Goal: Task Accomplishment & Management: Use online tool/utility

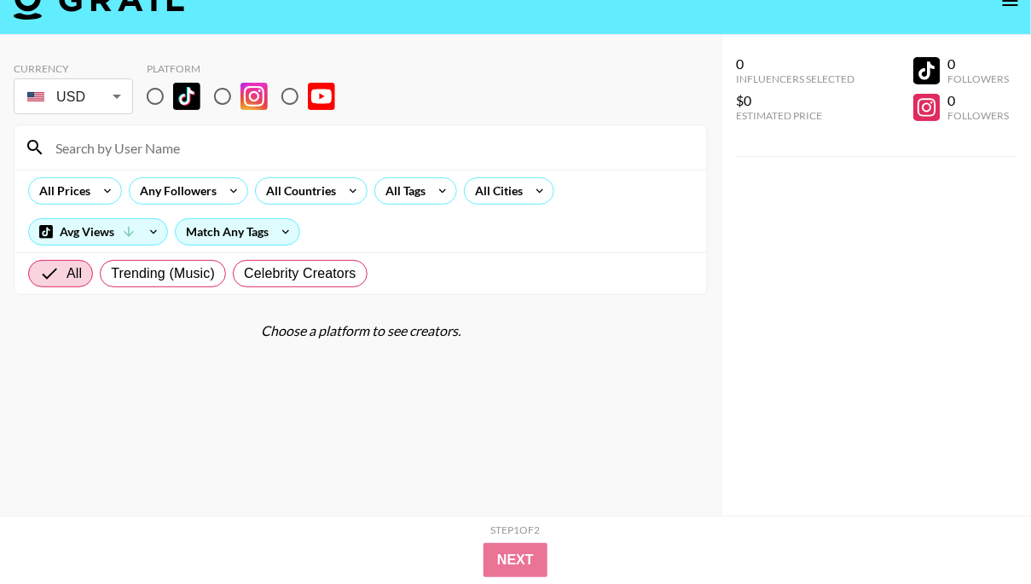
scroll to position [38, 0]
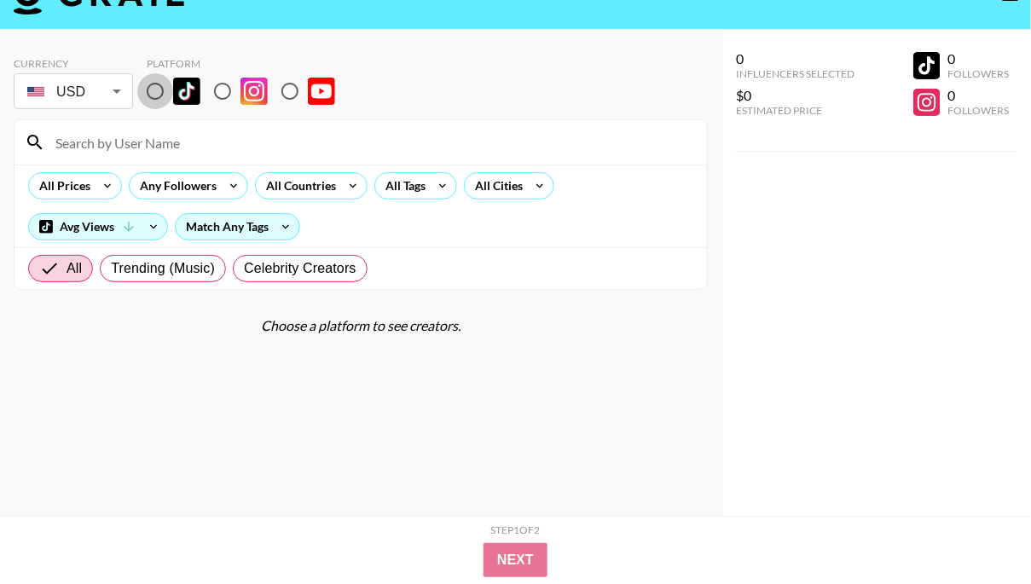
click at [154, 90] on input "radio" at bounding box center [155, 91] width 36 height 36
radio input "true"
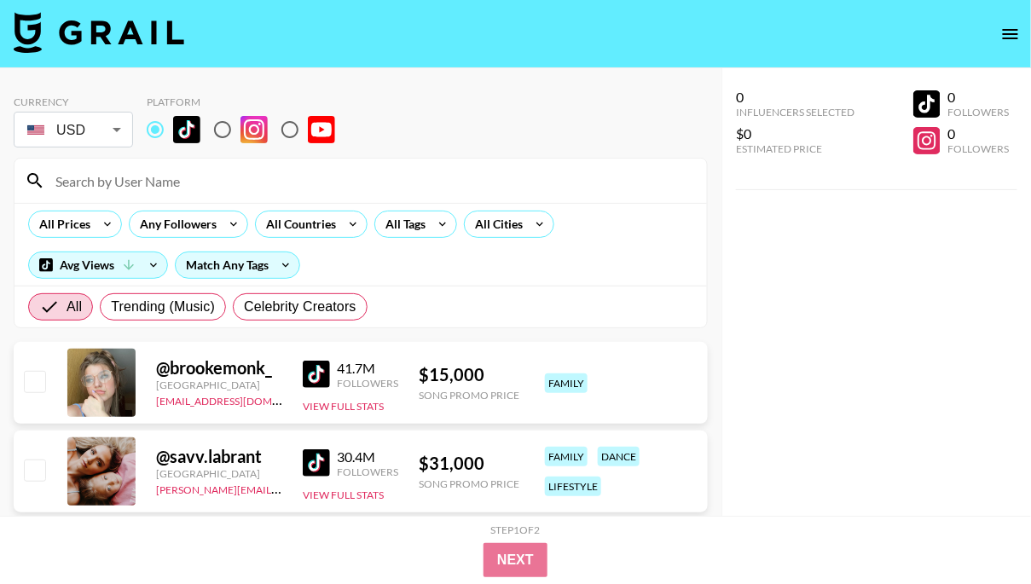
click at [407, 240] on div "All Prices Any Followers All Countries All Tags All Cities Avg Views Match Any …" at bounding box center [361, 244] width 693 height 83
click at [407, 233] on div "All Tags" at bounding box center [402, 225] width 54 height 26
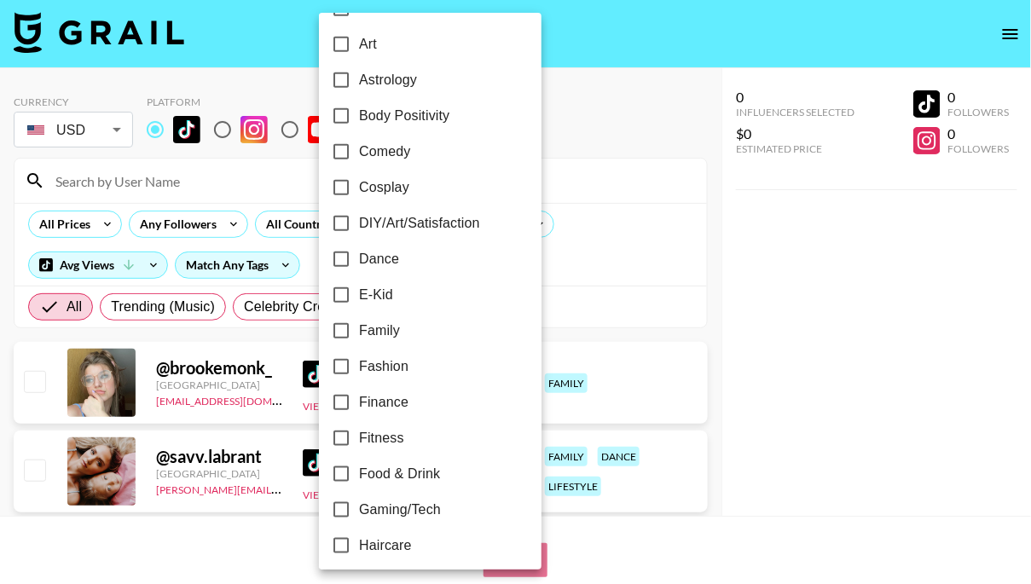
scroll to position [223, 0]
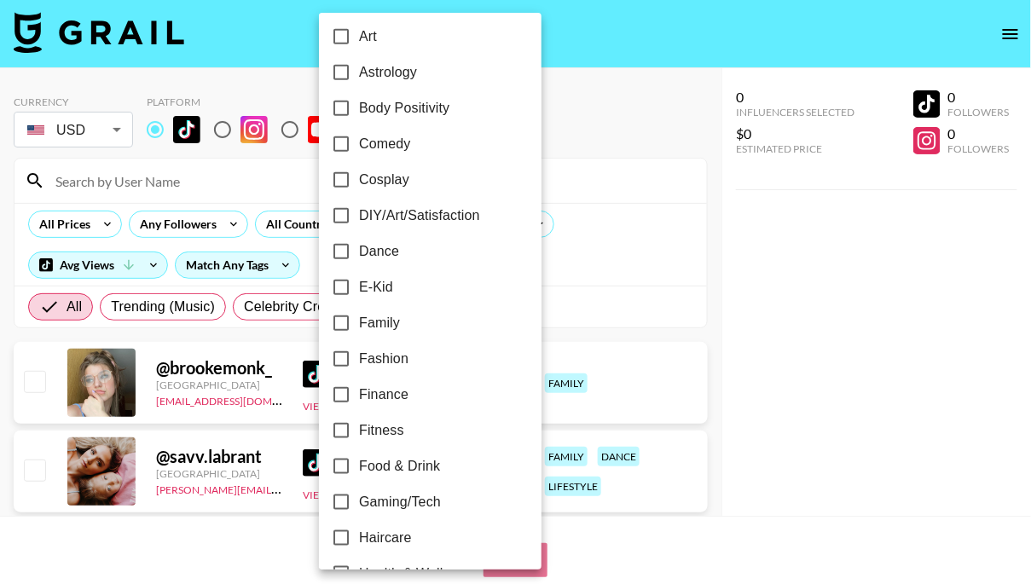
click at [659, 154] on div at bounding box center [515, 292] width 1031 height 584
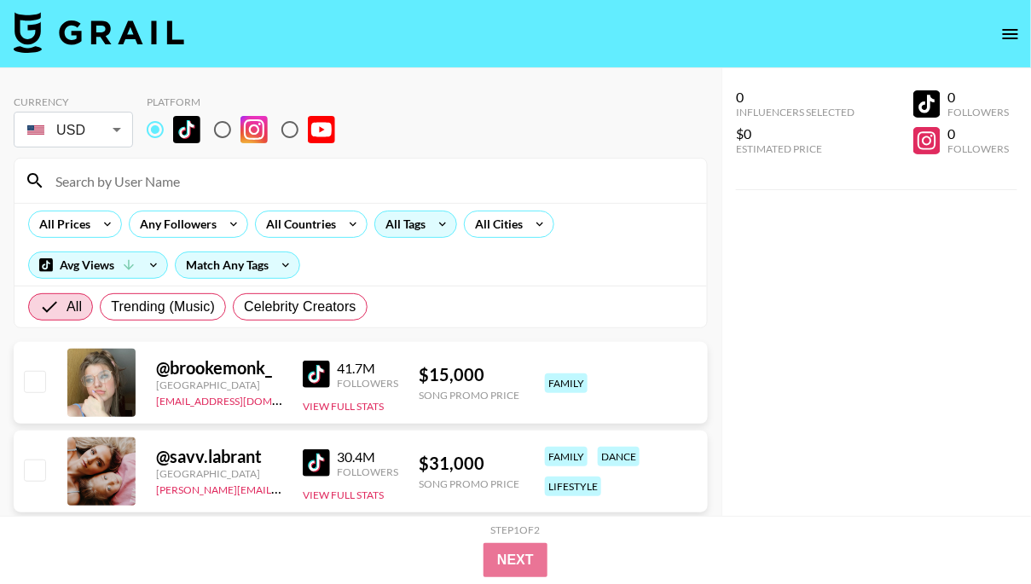
click at [399, 224] on div "All Tags" at bounding box center [402, 225] width 54 height 26
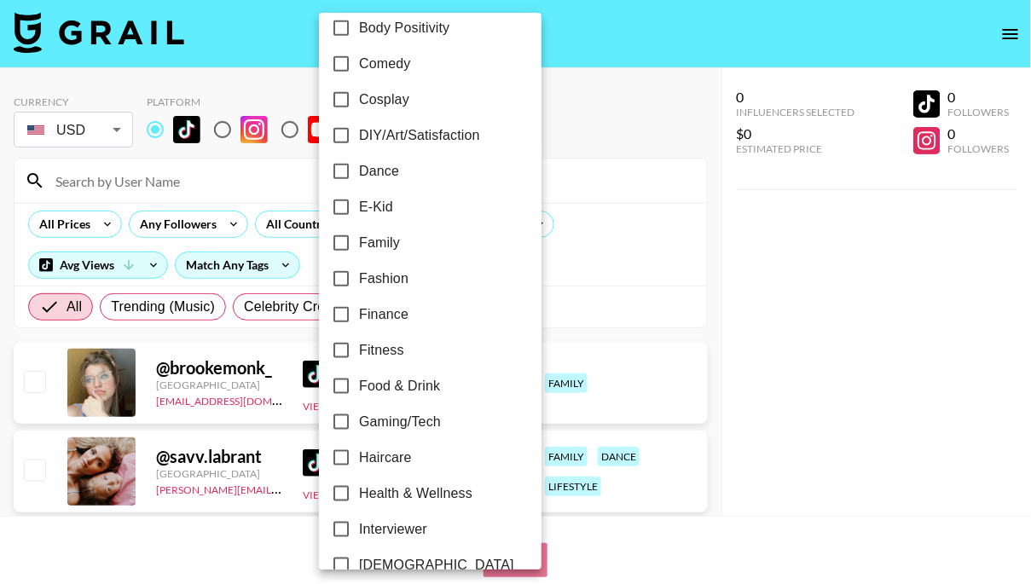
scroll to position [452, 0]
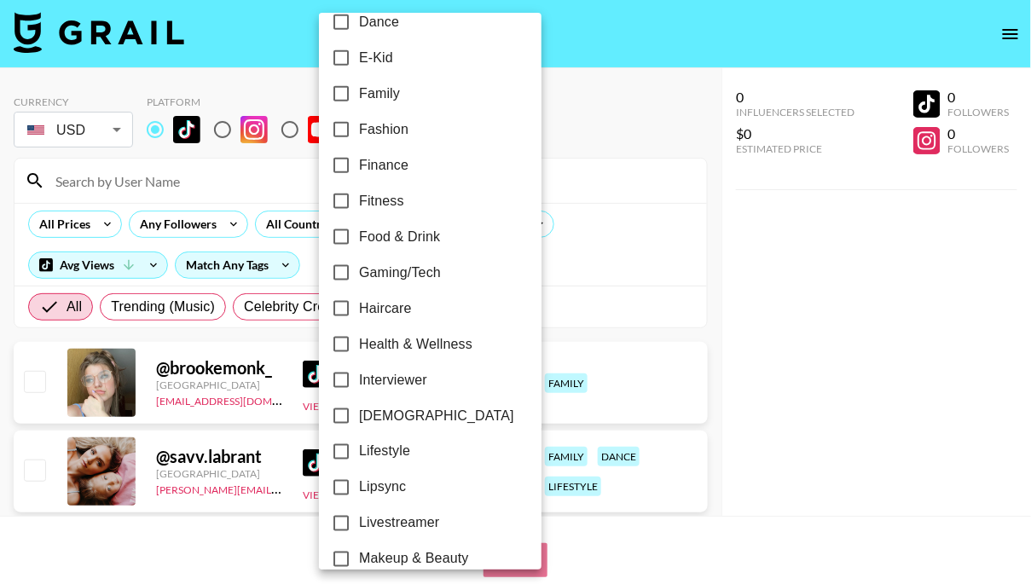
click at [412, 272] on span "Gaming/Tech" at bounding box center [400, 273] width 82 height 20
click at [359, 272] on input "Gaming/Tech" at bounding box center [341, 273] width 36 height 36
checkbox input "true"
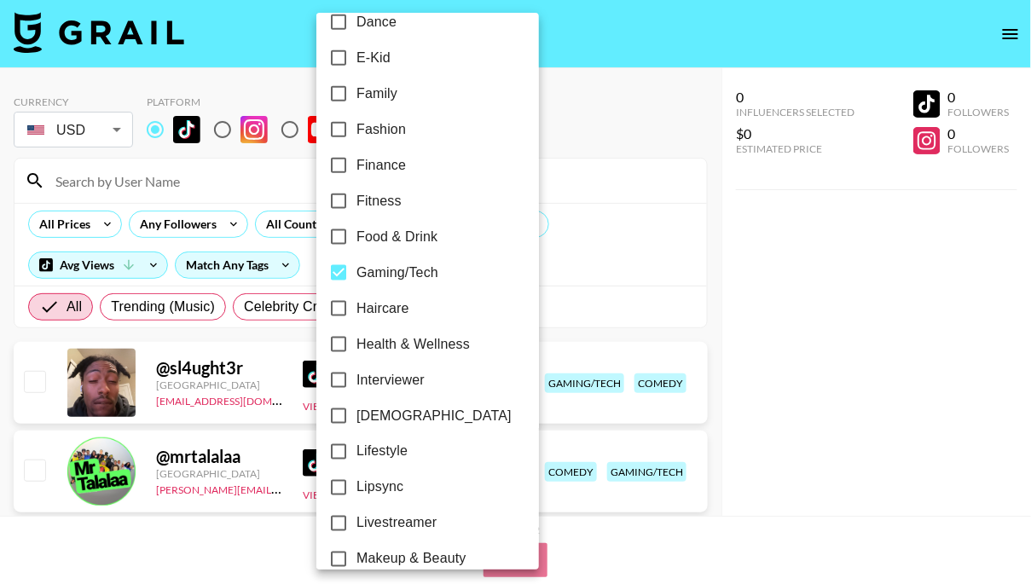
click at [566, 198] on div at bounding box center [515, 292] width 1031 height 584
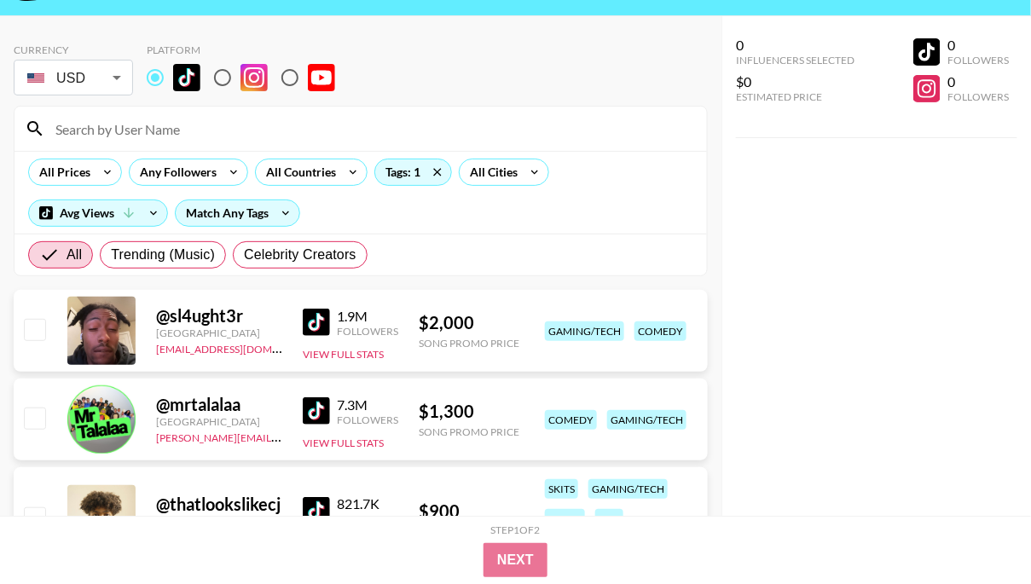
scroll to position [23, 0]
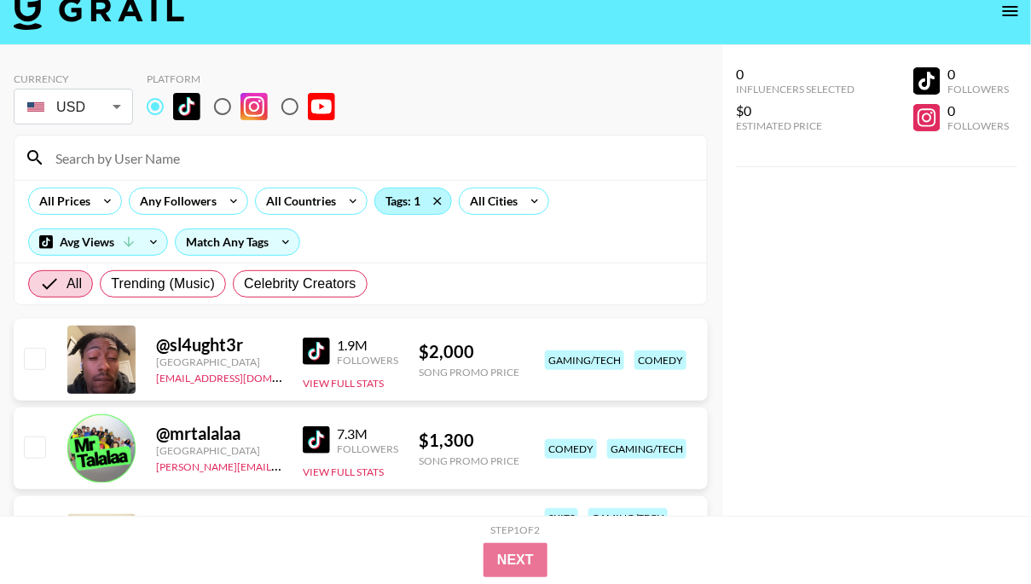
click at [408, 202] on div "Tags: 1" at bounding box center [413, 202] width 76 height 26
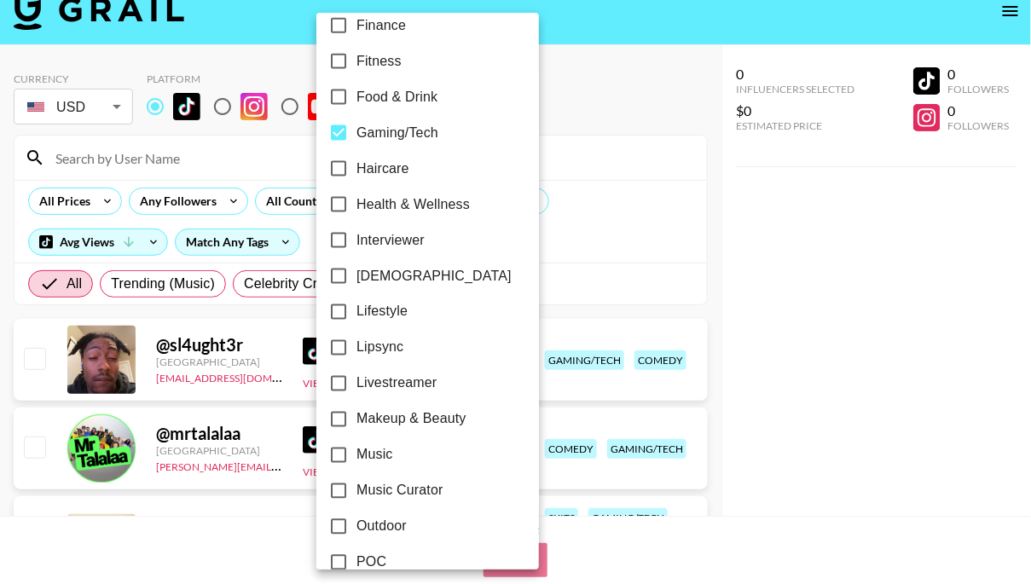
scroll to position [589, 0]
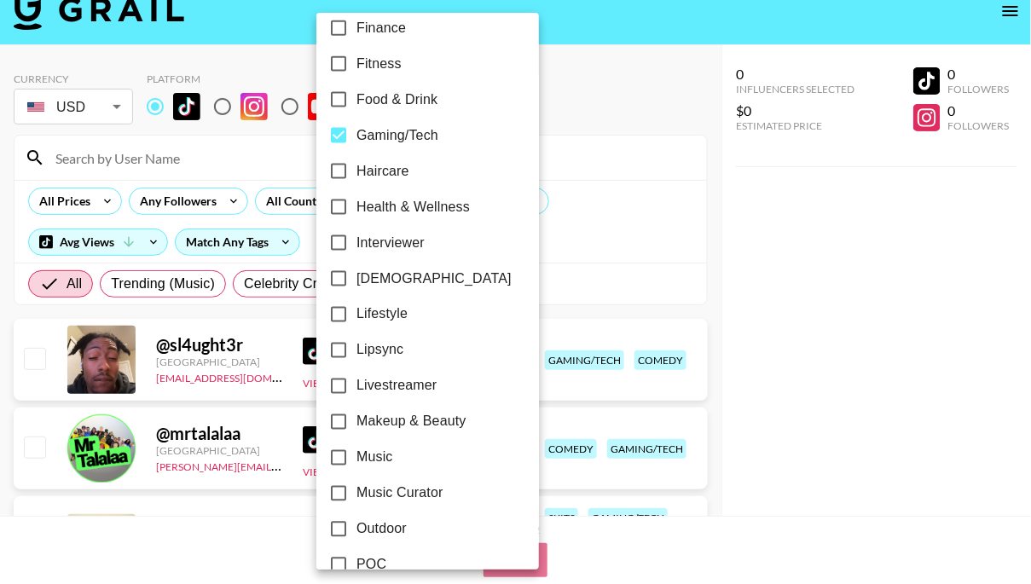
click at [558, 281] on div at bounding box center [515, 292] width 1031 height 584
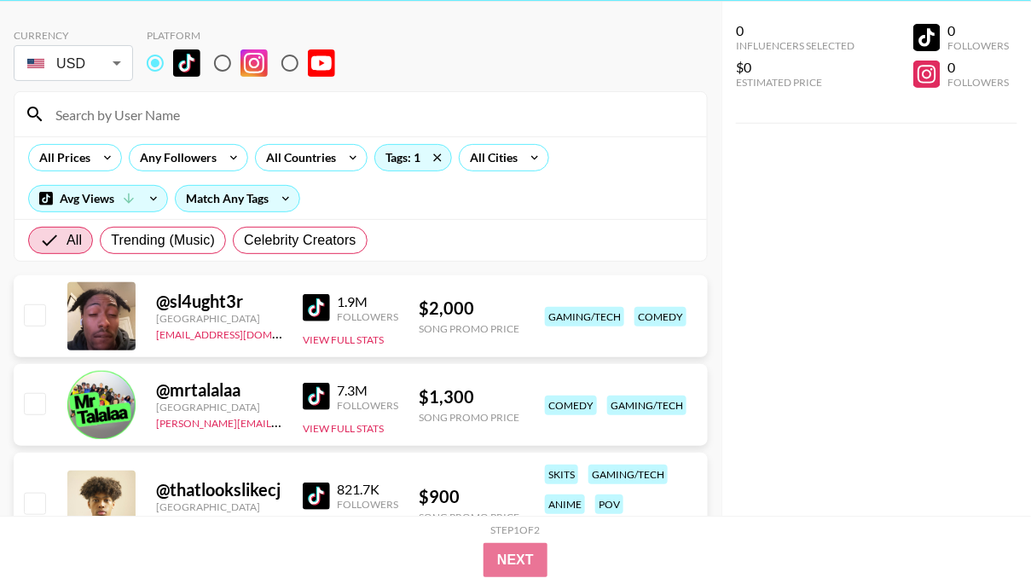
scroll to position [0, 0]
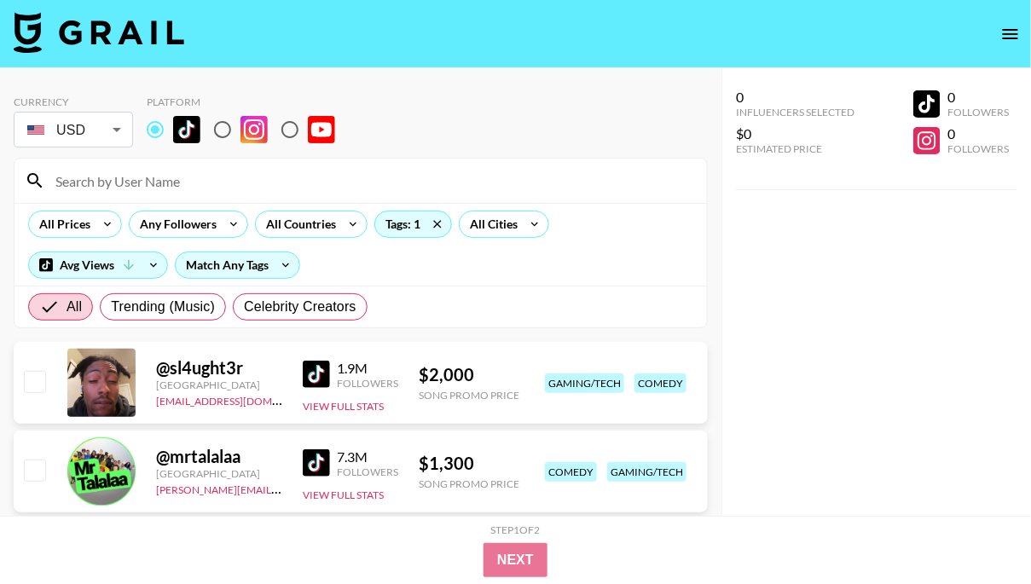
click at [849, 273] on div "0 Influencers Selected $0 Estimated Price 0 Followers 0 Followers" at bounding box center [877, 326] width 310 height 516
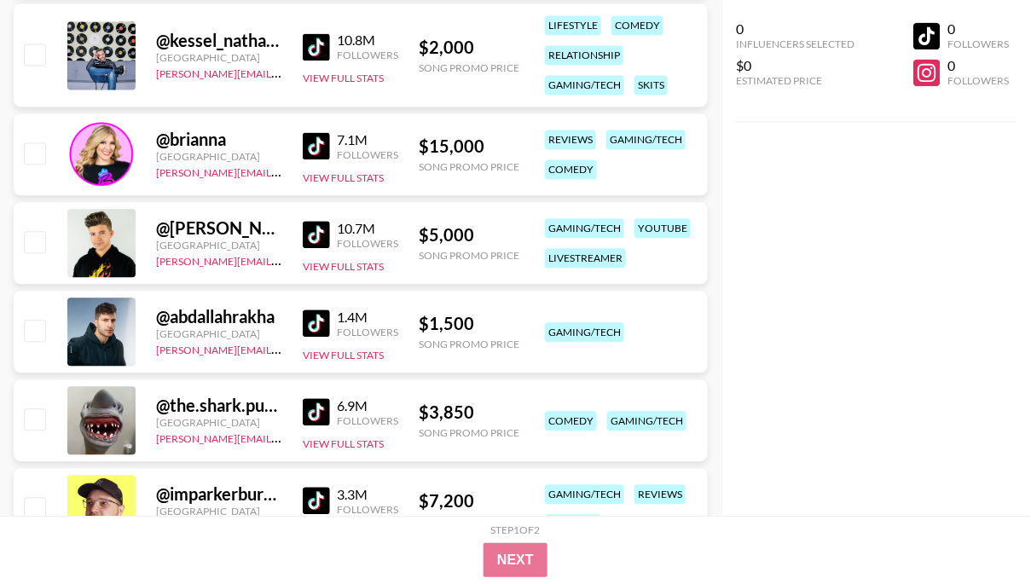
scroll to position [896, 0]
